Goal: Information Seeking & Learning: Understand process/instructions

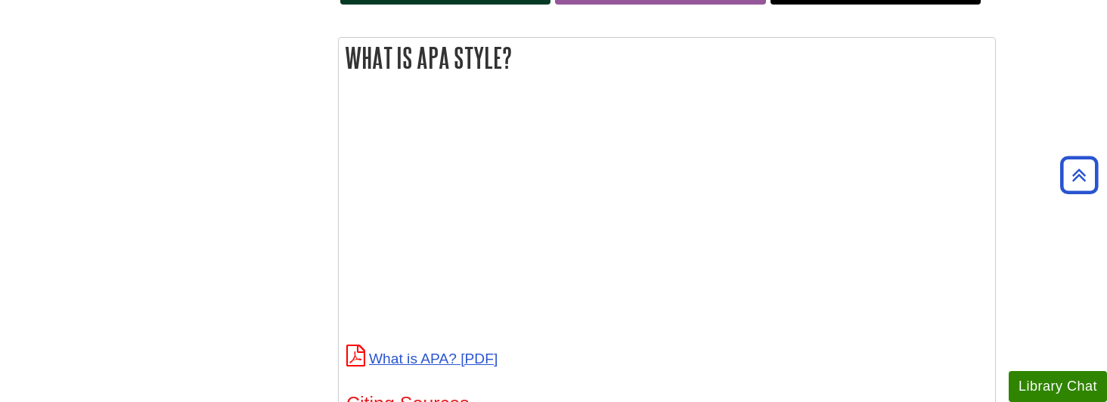
scroll to position [227, 0]
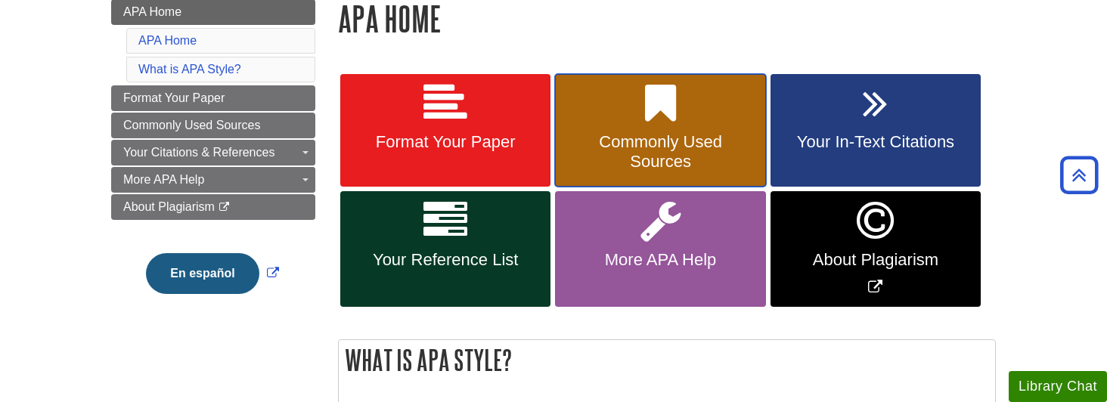
click at [666, 129] on link "Commonly Used Sources" at bounding box center [660, 130] width 210 height 113
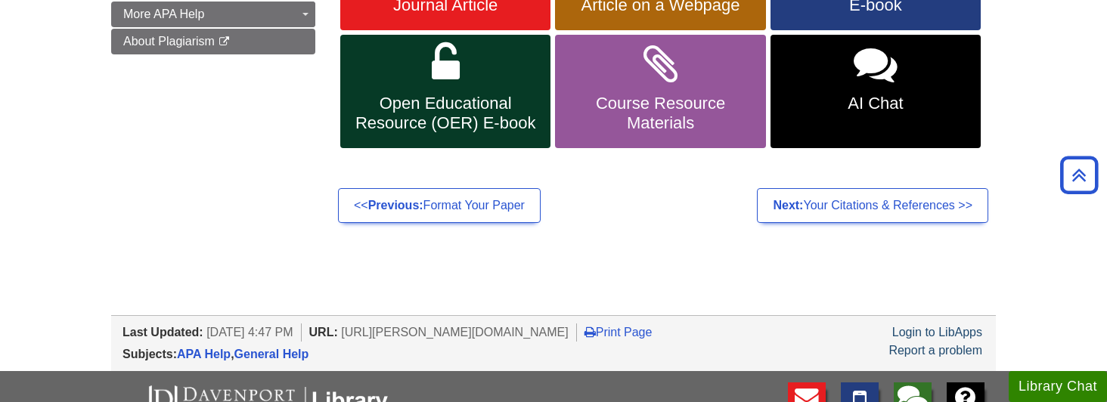
scroll to position [227, 0]
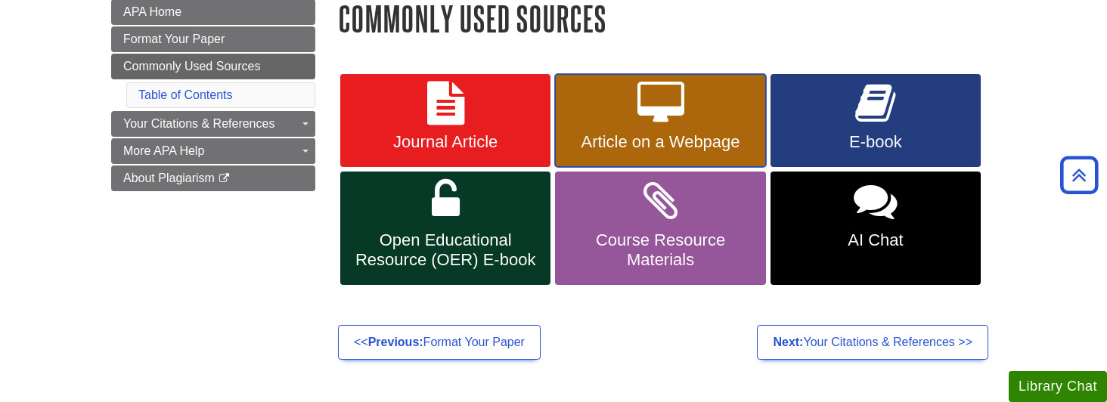
click at [633, 132] on link "Article on a Webpage" at bounding box center [660, 121] width 210 height 94
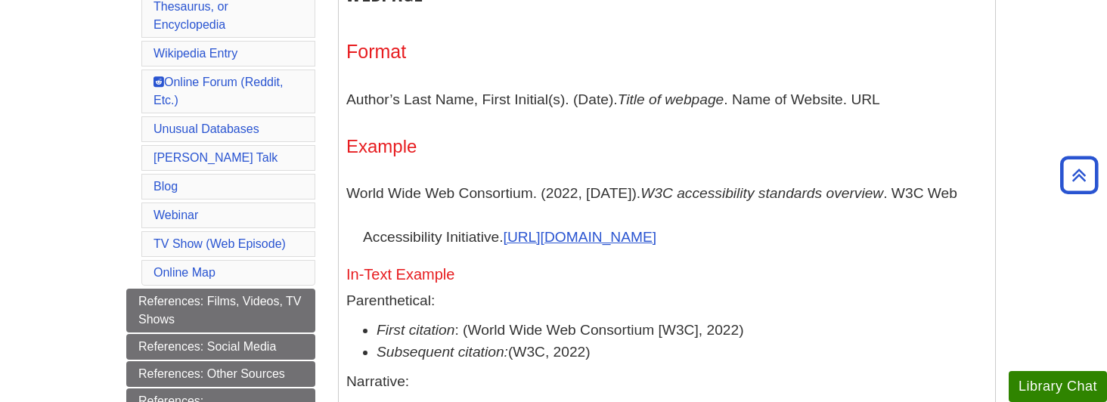
scroll to position [828, 0]
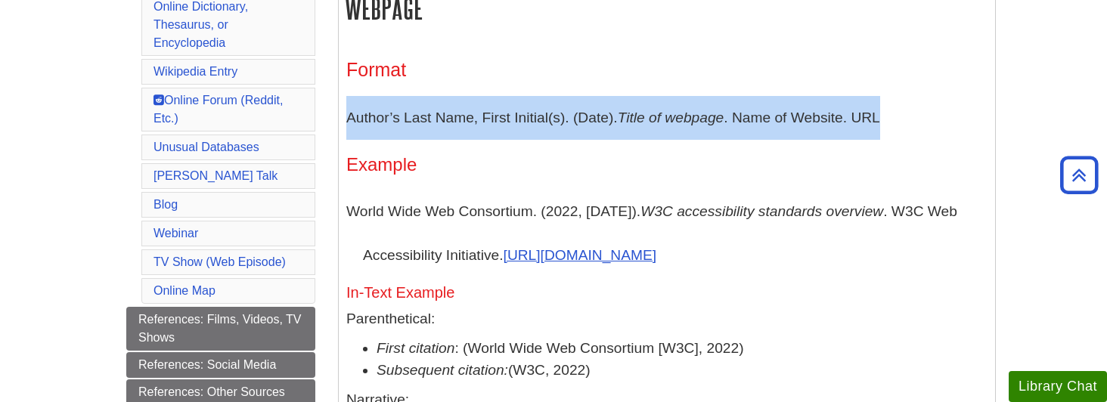
drag, startPoint x: 346, startPoint y: 120, endPoint x: 891, endPoint y: 129, distance: 545.1
click at [891, 129] on p "Author’s Last Name, First Initial(s). (Date). Title of webpage . Name of Websit…" at bounding box center [666, 118] width 641 height 44
drag, startPoint x: 891, startPoint y: 129, endPoint x: 813, endPoint y: 121, distance: 78.2
copy p "Author’s Last Name, First Initial(s). (Date). Title of webpage . Name of Websit…"
